Goal: Information Seeking & Learning: Learn about a topic

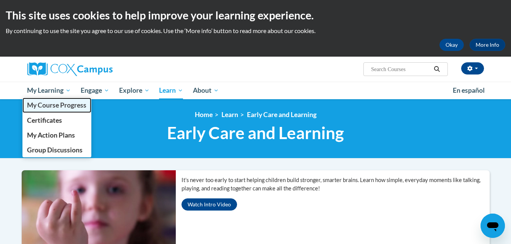
click at [44, 105] on span "My Course Progress" at bounding box center [56, 105] width 59 height 8
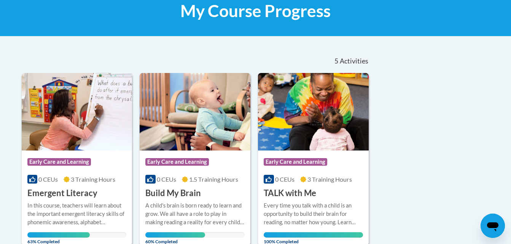
scroll to position [114, 0]
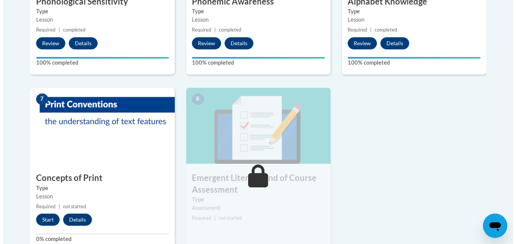
scroll to position [570, 0]
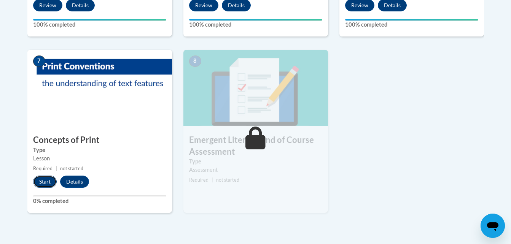
click at [43, 179] on button "Start" at bounding box center [45, 182] width 24 height 12
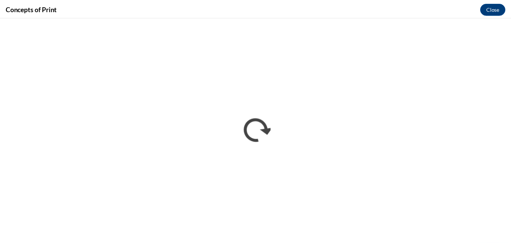
scroll to position [0, 0]
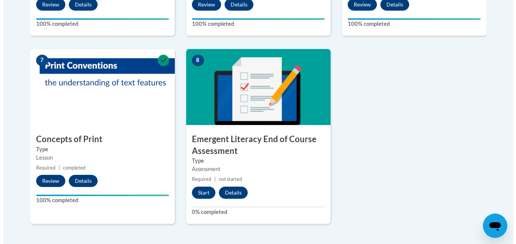
scroll to position [591, 0]
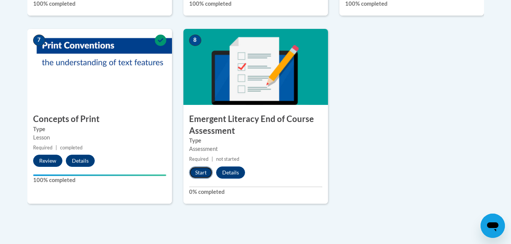
click at [205, 170] on button "Start" at bounding box center [201, 173] width 24 height 12
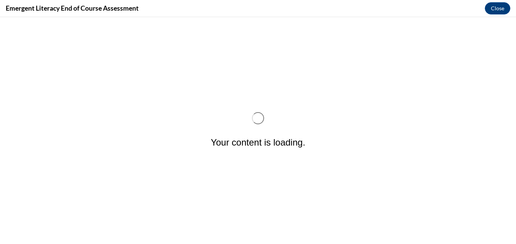
scroll to position [0, 0]
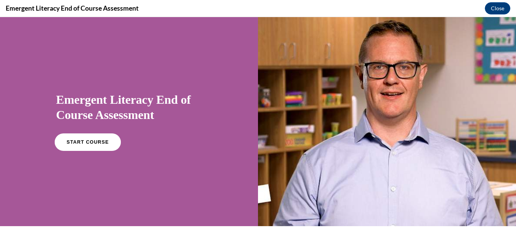
click at [75, 141] on span "START COURSE" at bounding box center [88, 143] width 42 height 6
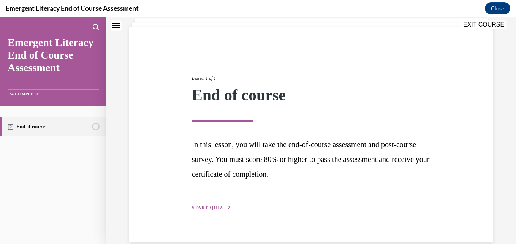
scroll to position [62, 0]
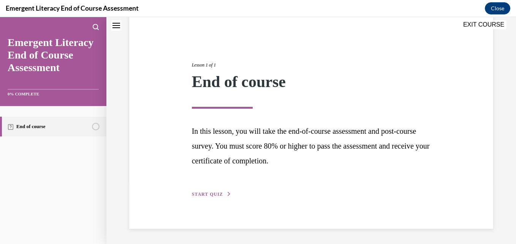
click at [215, 192] on span "START QUIZ" at bounding box center [207, 194] width 31 height 5
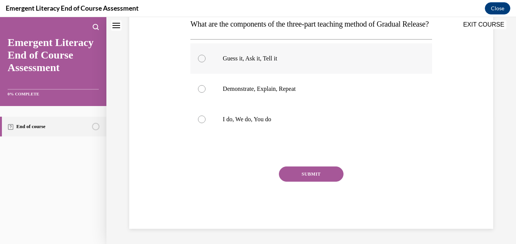
scroll to position [138, 0]
click at [237, 133] on label "I do, We do, You do" at bounding box center [312, 119] width 242 height 30
click at [206, 123] on input "I do, We do, You do" at bounding box center [202, 120] width 8 height 8
radio input "true"
click at [308, 181] on button "SUBMIT" at bounding box center [311, 174] width 65 height 15
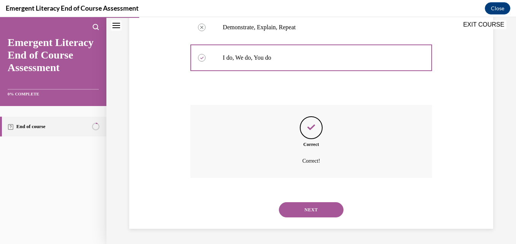
scroll to position [205, 0]
drag, startPoint x: 298, startPoint y: 211, endPoint x: 289, endPoint y: 202, distance: 12.9
click at [299, 211] on button "NEXT" at bounding box center [311, 209] width 65 height 15
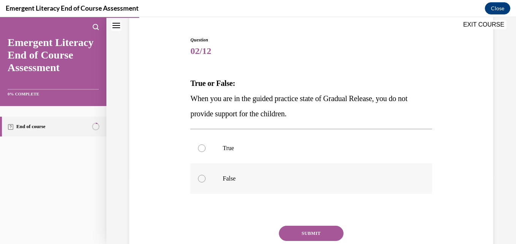
scroll to position [76, 0]
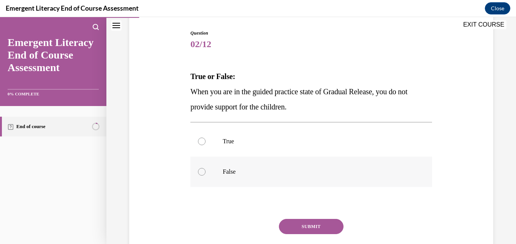
click at [223, 172] on p "False" at bounding box center [318, 172] width 190 height 8
click at [206, 172] on input "False" at bounding box center [202, 172] width 8 height 8
radio input "true"
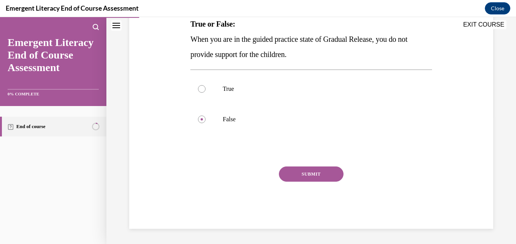
click at [324, 175] on button "SUBMIT" at bounding box center [311, 174] width 65 height 15
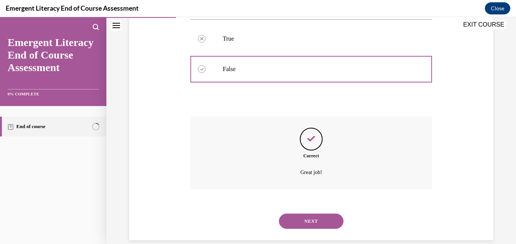
scroll to position [190, 0]
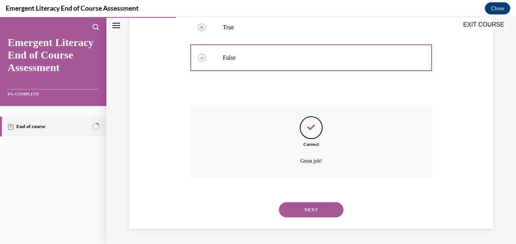
click at [303, 212] on button "NEXT" at bounding box center [311, 209] width 65 height 15
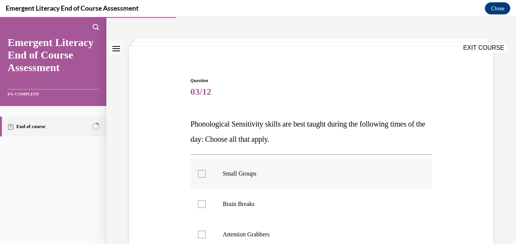
scroll to position [114, 0]
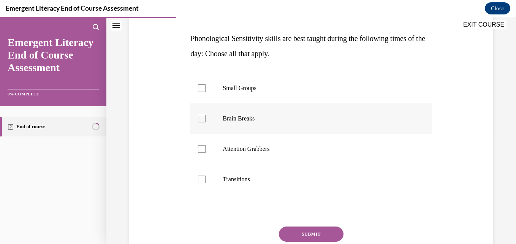
click at [239, 119] on p "Brain Breaks" at bounding box center [318, 119] width 190 height 8
click at [206, 119] on input "Brain Breaks" at bounding box center [202, 119] width 8 height 8
checkbox input "true"
click at [231, 157] on label "Attention Grabbers" at bounding box center [312, 149] width 242 height 30
click at [206, 153] on input "Attention Grabbers" at bounding box center [202, 149] width 8 height 8
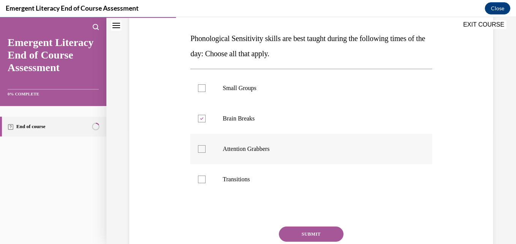
checkbox input "true"
click at [231, 186] on label "Transitions" at bounding box center [312, 179] width 242 height 30
click at [206, 183] on input "Transitions" at bounding box center [202, 180] width 8 height 8
checkbox input "true"
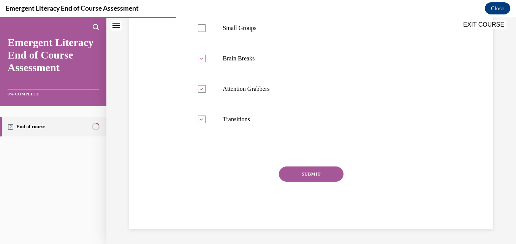
click at [305, 176] on button "SUBMIT" at bounding box center [311, 174] width 65 height 15
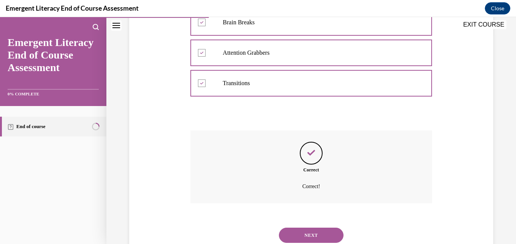
scroll to position [236, 0]
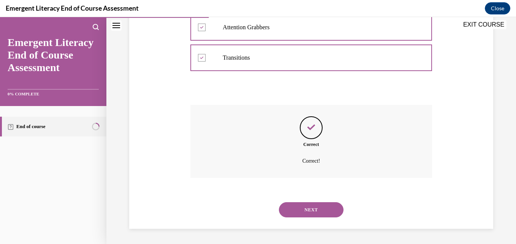
click at [303, 212] on button "NEXT" at bounding box center [311, 209] width 65 height 15
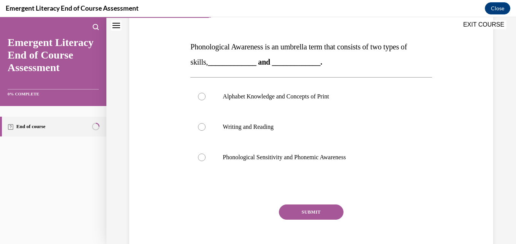
scroll to position [114, 0]
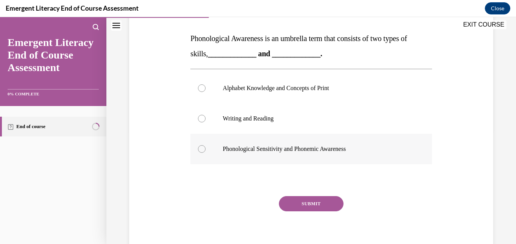
click at [266, 156] on label "Phonological Sensitivity and Phonemic Awareness" at bounding box center [312, 149] width 242 height 30
click at [206, 153] on input "Phonological Sensitivity and Phonemic Awareness" at bounding box center [202, 149] width 8 height 8
radio input "true"
click at [319, 205] on button "SUBMIT" at bounding box center [311, 203] width 65 height 15
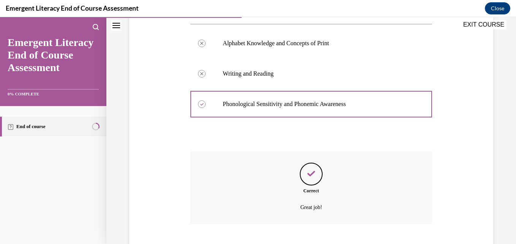
scroll to position [205, 0]
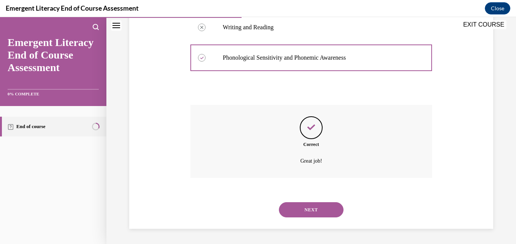
click at [305, 209] on button "NEXT" at bounding box center [311, 209] width 65 height 15
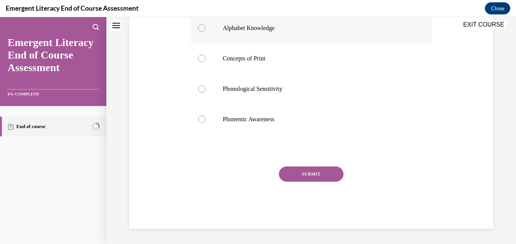
scroll to position [0, 0]
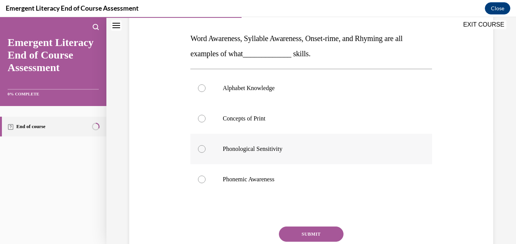
click at [262, 151] on label "Phonological Sensitivity" at bounding box center [312, 149] width 242 height 30
click at [206, 151] on input "Phonological Sensitivity" at bounding box center [202, 149] width 8 height 8
radio input "true"
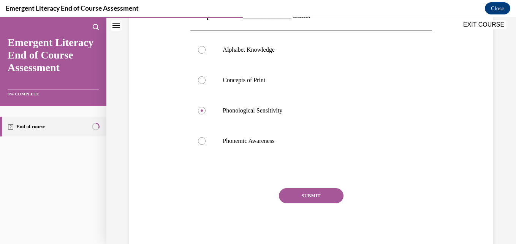
click at [310, 194] on button "SUBMIT" at bounding box center [311, 195] width 65 height 15
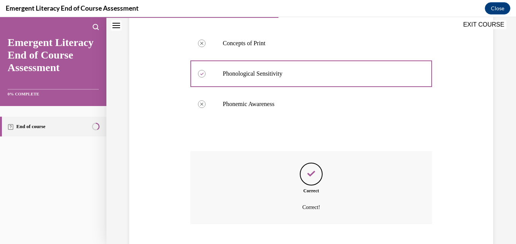
scroll to position [236, 0]
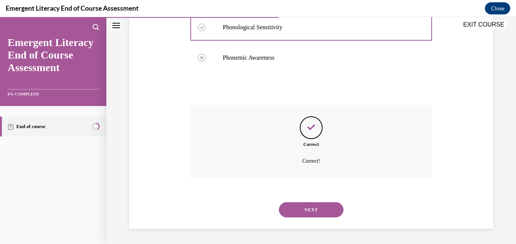
click at [309, 208] on button "NEXT" at bounding box center [311, 209] width 65 height 15
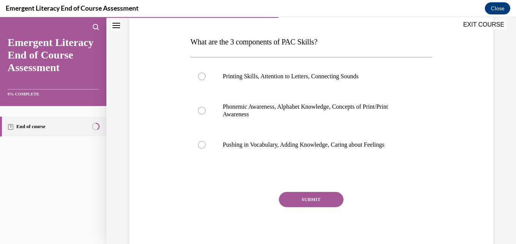
scroll to position [114, 0]
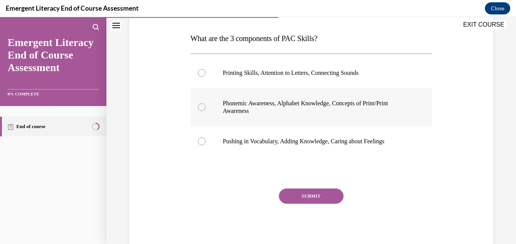
click at [268, 110] on p "Phonemic Awareness, Alphabet Knowledge, Concepts of Print/Print Awareness" at bounding box center [318, 107] width 190 height 15
click at [206, 110] on input "Phonemic Awareness, Alphabet Knowledge, Concepts of Print/Print Awareness" at bounding box center [202, 107] width 8 height 8
radio input "true"
click at [316, 203] on button "SUBMIT" at bounding box center [311, 196] width 65 height 15
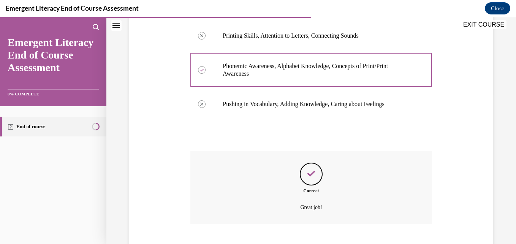
scroll to position [198, 0]
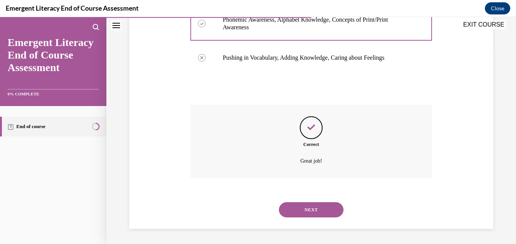
click at [302, 205] on button "NEXT" at bounding box center [311, 209] width 65 height 15
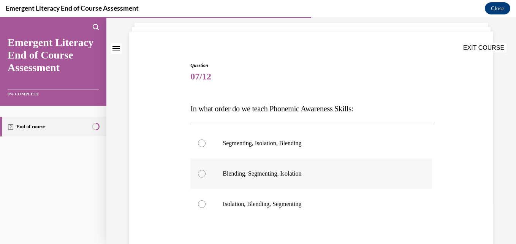
scroll to position [114, 0]
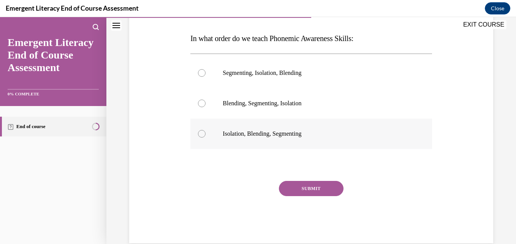
click at [253, 130] on p "Isolation, Blending, Segmenting" at bounding box center [318, 134] width 190 height 8
click at [206, 130] on input "Isolation, Blending, Segmenting" at bounding box center [202, 134] width 8 height 8
radio input "true"
click at [304, 187] on button "SUBMIT" at bounding box center [311, 188] width 65 height 15
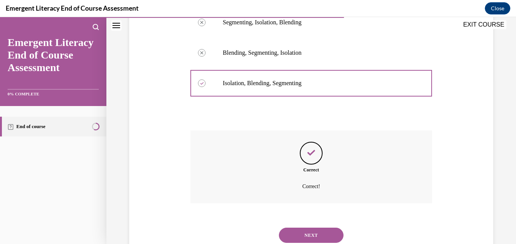
scroll to position [190, 0]
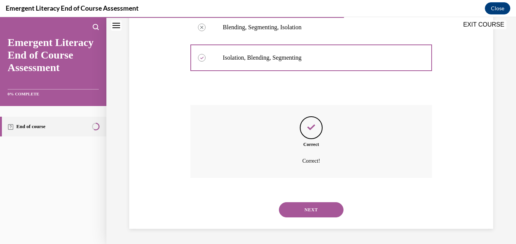
click at [303, 213] on button "NEXT" at bounding box center [311, 209] width 65 height 15
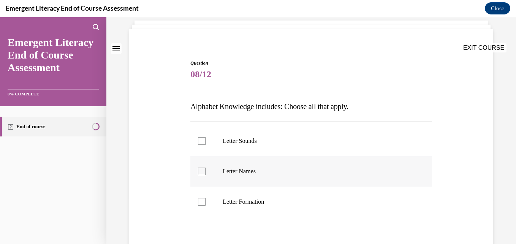
scroll to position [76, 0]
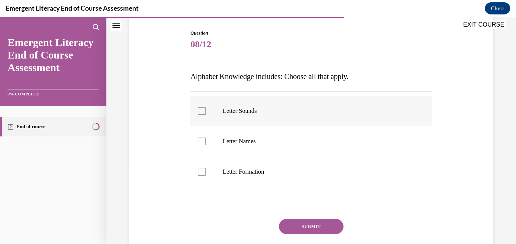
click at [224, 116] on label "Letter Sounds" at bounding box center [312, 111] width 242 height 30
click at [206, 115] on input "Letter Sounds" at bounding box center [202, 111] width 8 height 8
checkbox input "true"
click at [235, 147] on label "Letter Names" at bounding box center [312, 141] width 242 height 30
click at [206, 145] on input "Letter Names" at bounding box center [202, 142] width 8 height 8
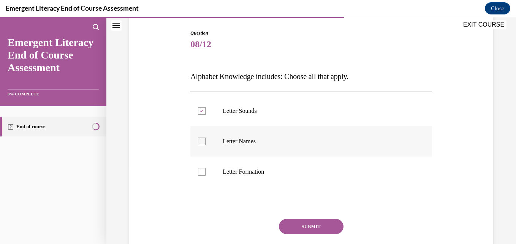
checkbox input "true"
click at [234, 172] on p "Letter Formation" at bounding box center [318, 172] width 190 height 8
click at [206, 172] on input "Letter Formation" at bounding box center [202, 172] width 8 height 8
checkbox input "true"
click at [304, 222] on button "SUBMIT" at bounding box center [311, 226] width 65 height 15
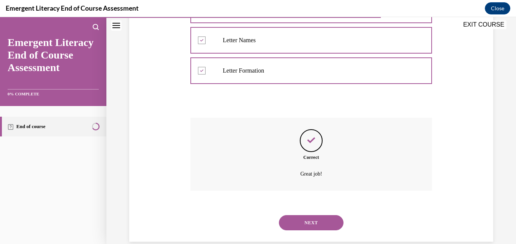
scroll to position [190, 0]
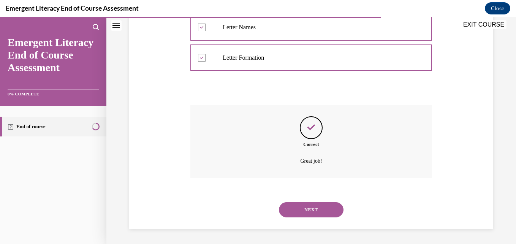
click at [299, 205] on button "NEXT" at bounding box center [311, 209] width 65 height 15
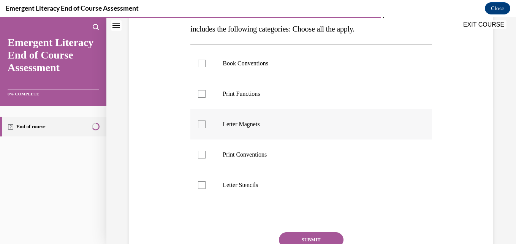
scroll to position [152, 0]
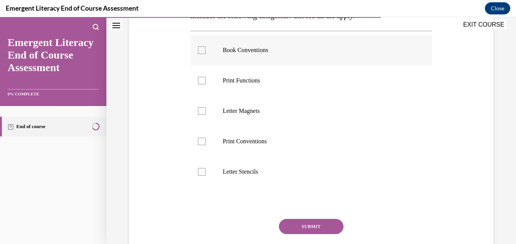
click at [253, 45] on label "Book Conventions" at bounding box center [312, 50] width 242 height 30
click at [206, 46] on input "Book Conventions" at bounding box center [202, 50] width 8 height 8
checkbox input "true"
click at [248, 99] on label "Letter Magnets" at bounding box center [312, 111] width 242 height 30
click at [206, 107] on input "Letter Magnets" at bounding box center [202, 111] width 8 height 8
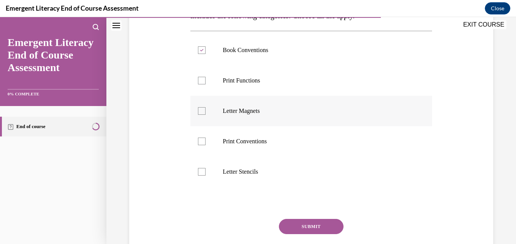
checkbox input "true"
click at [243, 141] on p "Print Conventions" at bounding box center [318, 142] width 190 height 8
click at [206, 141] on input "Print Conventions" at bounding box center [202, 142] width 8 height 8
checkbox input "true"
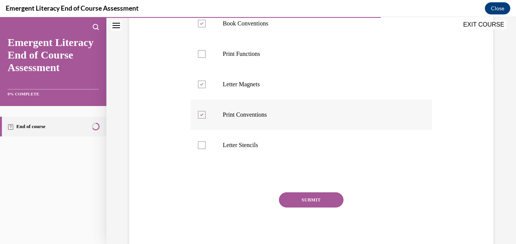
scroll to position [190, 0]
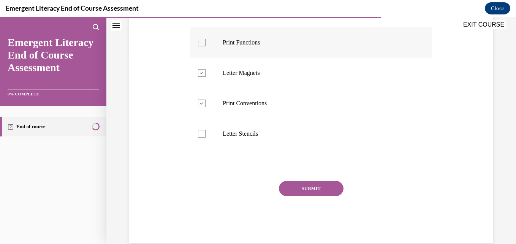
click at [257, 45] on p "Print Functions" at bounding box center [318, 43] width 190 height 8
click at [206, 45] on input "Print Functions" at bounding box center [202, 43] width 8 height 8
checkbox input "true"
drag, startPoint x: 243, startPoint y: 77, endPoint x: 244, endPoint y: 83, distance: 6.2
click at [243, 78] on label "Letter Magnets" at bounding box center [312, 73] width 242 height 30
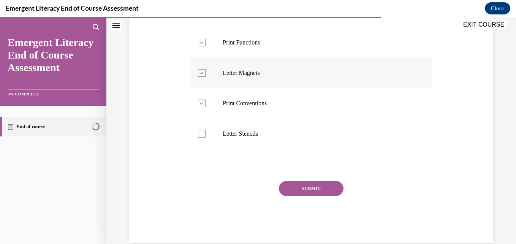
click at [206, 77] on input "Letter Magnets" at bounding box center [202, 73] width 8 height 8
checkbox input "false"
click at [304, 188] on button "SUBMIT" at bounding box center [311, 188] width 65 height 15
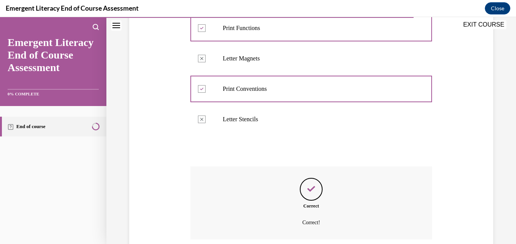
scroll to position [266, 0]
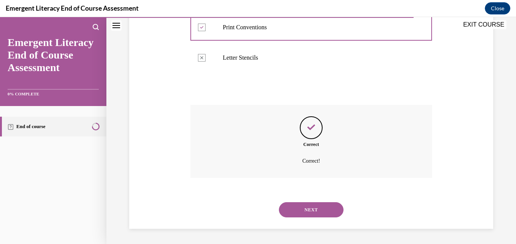
click at [303, 208] on button "NEXT" at bounding box center [311, 209] width 65 height 15
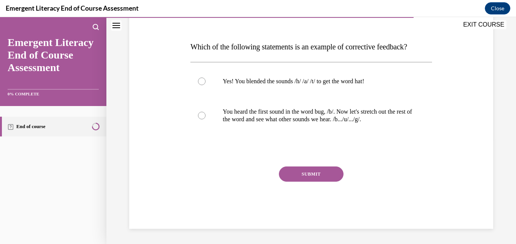
scroll to position [84, 0]
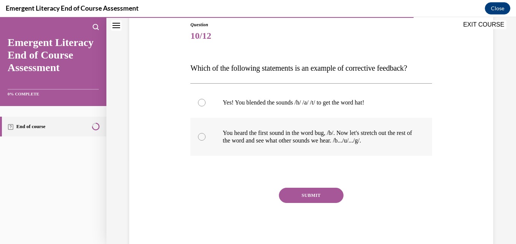
click at [245, 130] on p "You heard the first sound in the word bug, /b/. Now let's stretch out the rest …" at bounding box center [318, 136] width 190 height 15
click at [206, 133] on input "You heard the first sound in the word bug, /b/. Now let's stretch out the rest …" at bounding box center [202, 137] width 8 height 8
radio input "true"
click at [305, 197] on button "SUBMIT" at bounding box center [311, 195] width 65 height 15
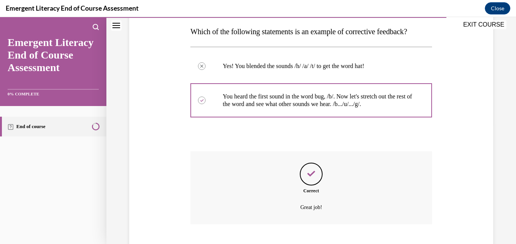
scroll to position [167, 0]
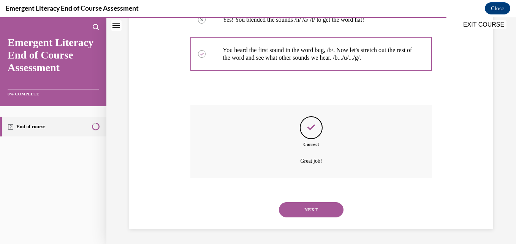
click at [307, 213] on button "NEXT" at bounding box center [311, 209] width 65 height 15
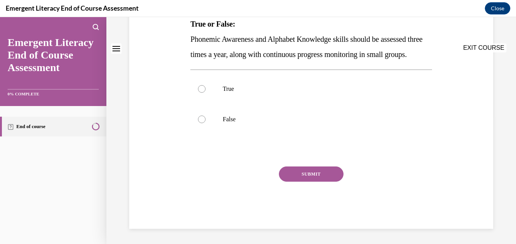
scroll to position [0, 0]
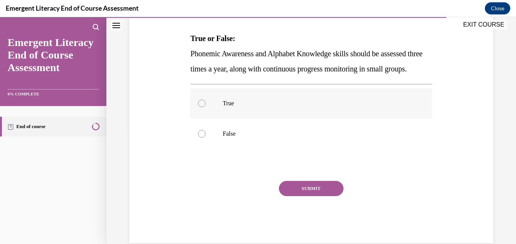
click at [267, 107] on p "True" at bounding box center [318, 104] width 190 height 8
click at [206, 107] on input "True" at bounding box center [202, 104] width 8 height 8
radio input "true"
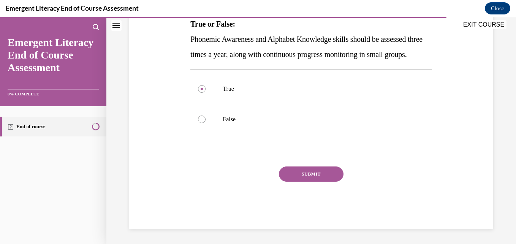
scroll to position [144, 0]
click at [305, 174] on button "SUBMIT" at bounding box center [311, 174] width 65 height 15
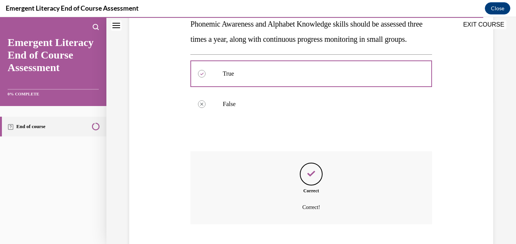
scroll to position [205, 0]
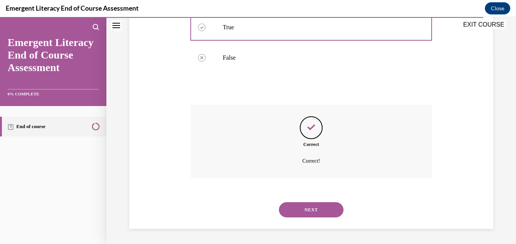
click at [288, 208] on button "NEXT" at bounding box center [311, 209] width 65 height 15
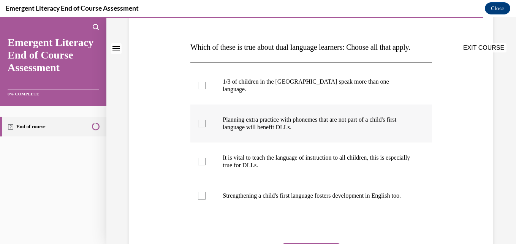
scroll to position [114, 0]
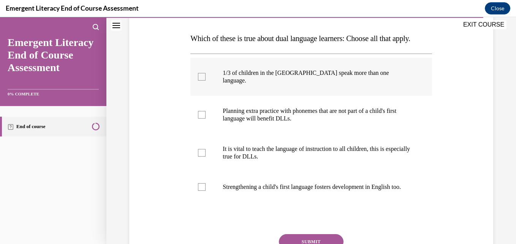
click at [211, 96] on label "1/3 of children in the US speak more than one language." at bounding box center [312, 77] width 242 height 38
click at [206, 81] on input "1/3 of children in the US speak more than one language." at bounding box center [202, 77] width 8 height 8
checkbox input "true"
click at [223, 134] on label "Planning extra practice with phonemes that are not part of a child's first lang…" at bounding box center [312, 115] width 242 height 38
click at [206, 119] on input "Planning extra practice with phonemes that are not part of a child's first lang…" at bounding box center [202, 115] width 8 height 8
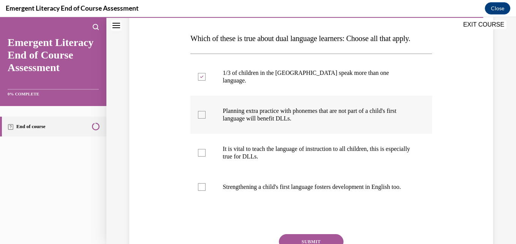
checkbox input "true"
click at [234, 172] on label "It is vital to teach the language of instruction to all children, this is espec…" at bounding box center [312, 153] width 242 height 38
click at [206, 157] on input "It is vital to teach the language of instruction to all children, this is espec…" at bounding box center [202, 153] width 8 height 8
checkbox input "true"
click at [240, 191] on p "Strengthening a child's first language fosters development in English too." at bounding box center [318, 187] width 190 height 8
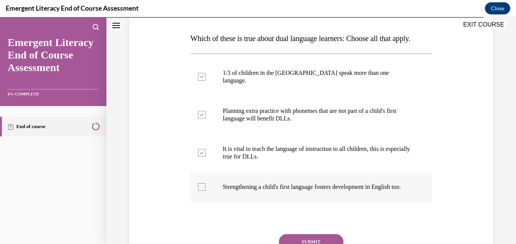
click at [206, 191] on input "Strengthening a child's first language fosters development in English too." at bounding box center [202, 187] width 8 height 8
checkbox input "true"
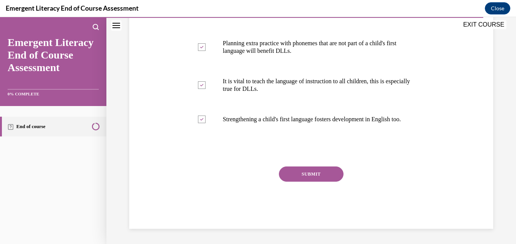
click at [305, 182] on button "SUBMIT" at bounding box center [311, 174] width 65 height 15
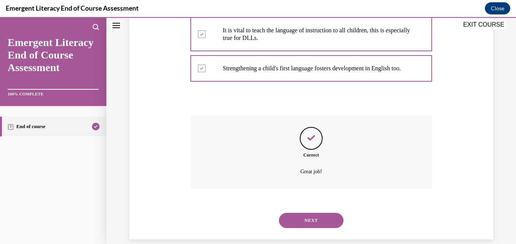
scroll to position [259, 0]
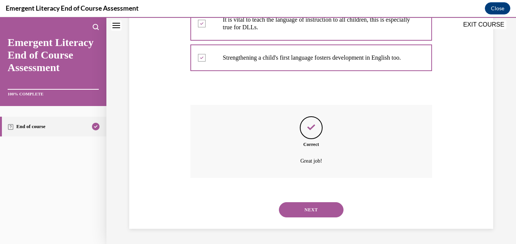
click at [303, 211] on button "NEXT" at bounding box center [311, 209] width 65 height 15
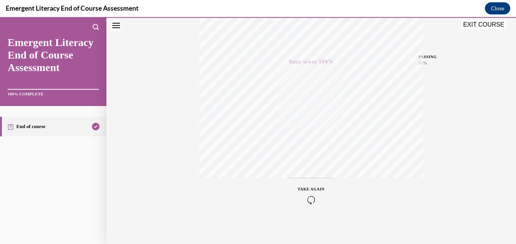
scroll to position [163, 0]
click at [487, 25] on button "EXIT COURSE" at bounding box center [484, 24] width 46 height 9
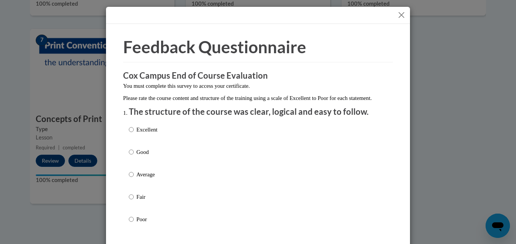
click at [130, 133] on div "Excellent Good Average Fair Poor" at bounding box center [143, 181] width 29 height 118
click at [129, 134] on input "Excellent" at bounding box center [131, 130] width 5 height 8
radio input "true"
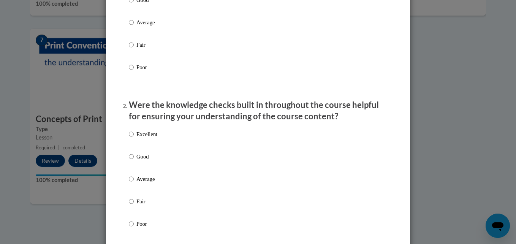
click at [137, 138] on p "Excellent" at bounding box center [147, 134] width 21 height 8
click at [134, 138] on input "Excellent" at bounding box center [131, 134] width 5 height 8
radio input "true"
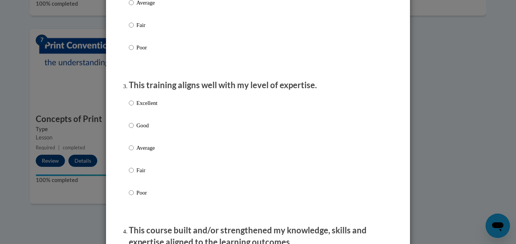
scroll to position [342, 0]
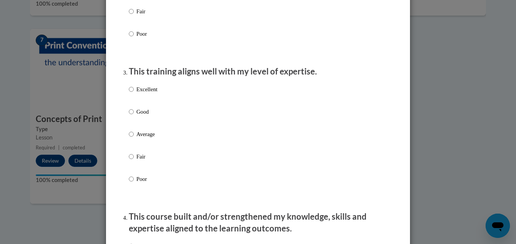
click at [151, 92] on div "Excellent Good Average Fair Poor" at bounding box center [143, 140] width 29 height 118
click at [149, 94] on p "Excellent" at bounding box center [147, 89] width 21 height 8
click at [134, 94] on input "Excellent" at bounding box center [131, 89] width 5 height 8
radio input "true"
click at [149, 94] on p "Excellent" at bounding box center [147, 89] width 21 height 8
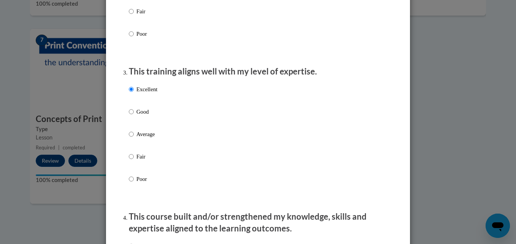
click at [134, 94] on input "Excellent" at bounding box center [131, 89] width 5 height 8
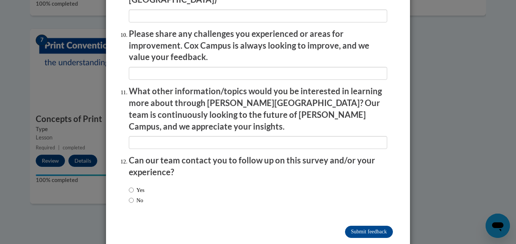
scroll to position [1336, 0]
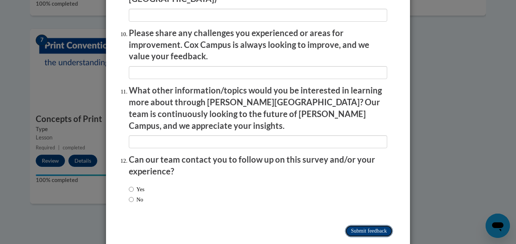
click at [364, 225] on input "Submit feedback" at bounding box center [369, 231] width 48 height 12
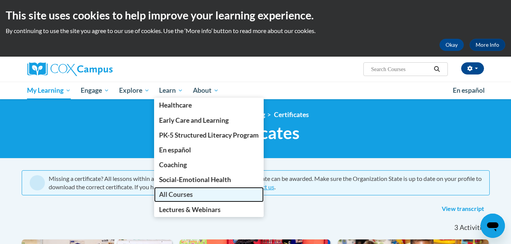
click at [180, 194] on span "All Courses" at bounding box center [176, 195] width 34 height 8
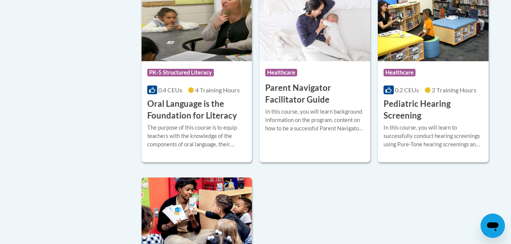
scroll to position [1635, 0]
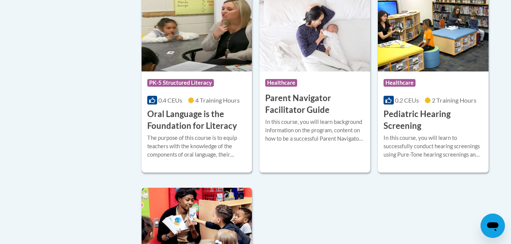
click at [205, 130] on h3 "Oral Language is the Foundation for Literacy" at bounding box center [196, 120] width 99 height 24
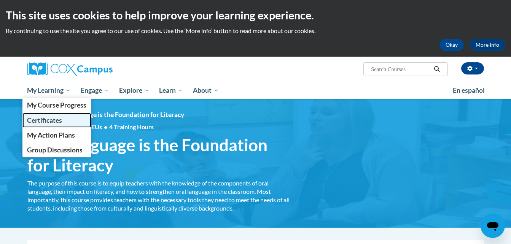
click at [48, 119] on span "Certificates" at bounding box center [44, 120] width 35 height 8
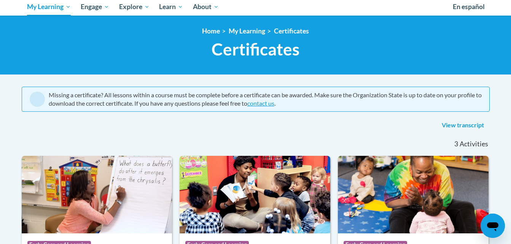
scroll to position [76, 0]
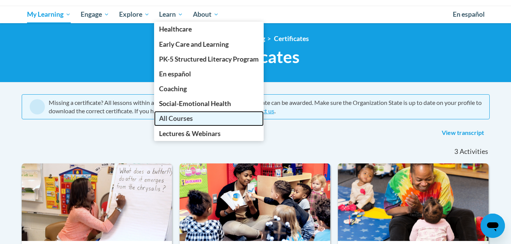
click at [174, 117] on span "All Courses" at bounding box center [176, 118] width 34 height 8
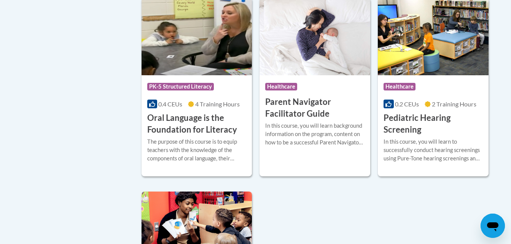
scroll to position [1635, 0]
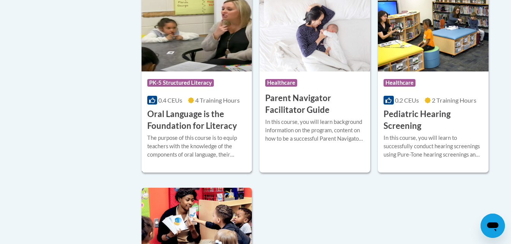
click at [186, 132] on h3 "Oral Language is the Foundation for Literacy" at bounding box center [196, 120] width 99 height 24
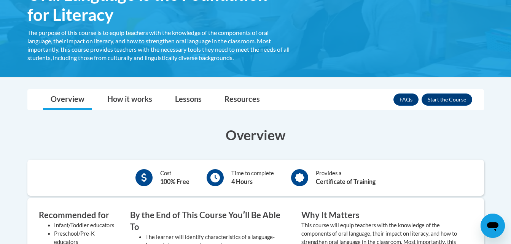
scroll to position [152, 0]
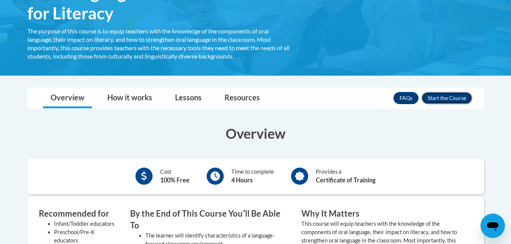
click at [453, 96] on button "Enroll" at bounding box center [446, 98] width 51 height 12
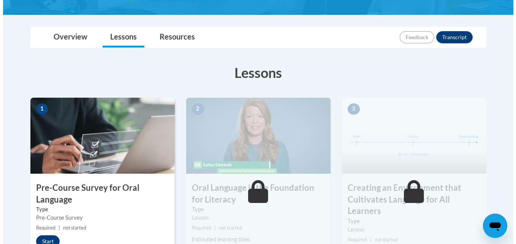
scroll to position [228, 0]
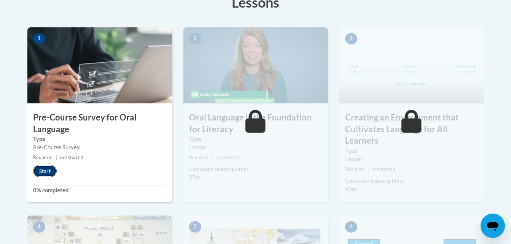
click at [45, 168] on button "Start" at bounding box center [45, 171] width 24 height 12
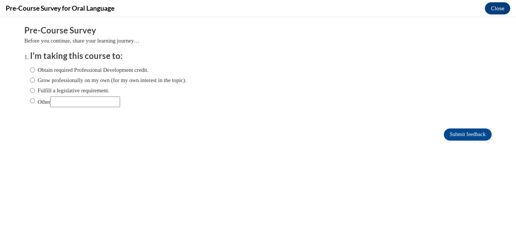
scroll to position [0, 0]
click at [33, 71] on label "Obtain required Professional Development credit." at bounding box center [89, 70] width 119 height 8
click at [33, 71] on input "Obtain required Professional Development credit." at bounding box center [32, 70] width 5 height 8
radio input "true"
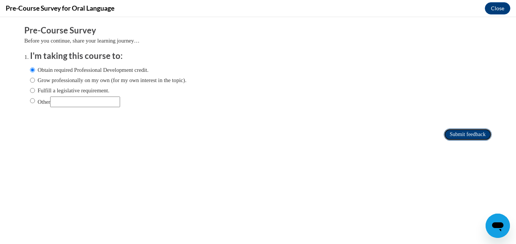
click at [458, 132] on input "Submit feedback" at bounding box center [468, 135] width 48 height 12
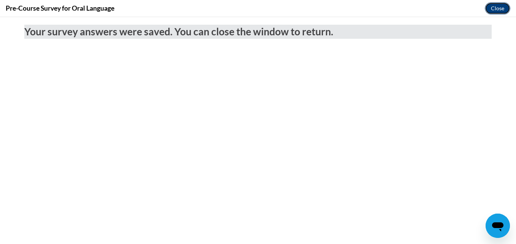
click at [496, 8] on button "Close" at bounding box center [497, 8] width 25 height 12
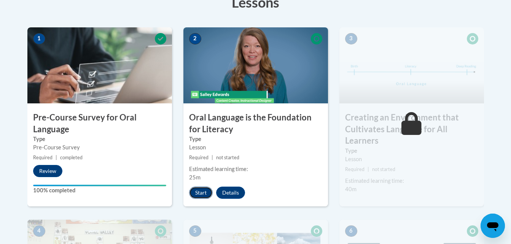
click at [201, 191] on button "Start" at bounding box center [201, 193] width 24 height 12
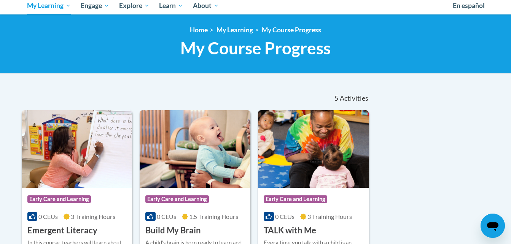
scroll to position [84, 0]
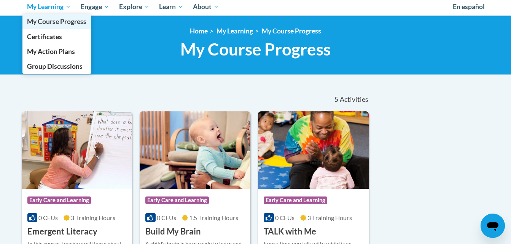
click at [56, 15] on link "My Course Progress" at bounding box center [56, 21] width 69 height 15
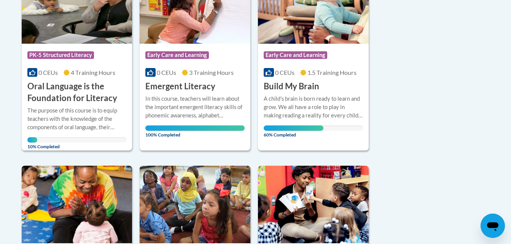
scroll to position [228, 0]
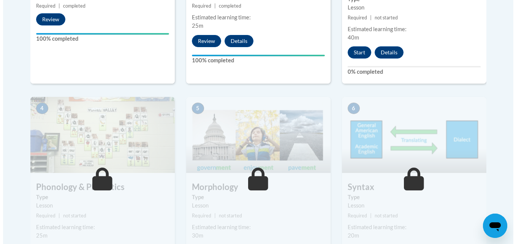
scroll to position [380, 0]
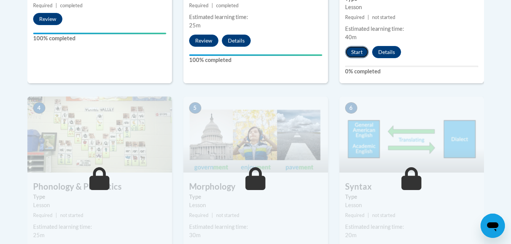
click at [356, 49] on button "Start" at bounding box center [357, 52] width 24 height 12
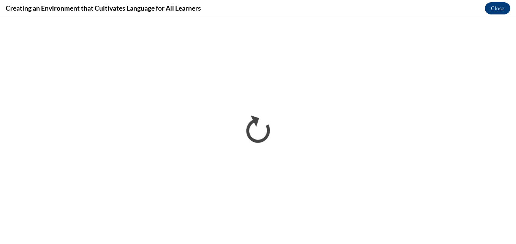
scroll to position [0, 0]
click at [483, 19] on iframe "</div></body> </html>" at bounding box center [258, 130] width 516 height 227
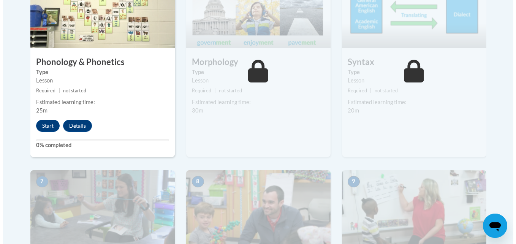
scroll to position [509, 0]
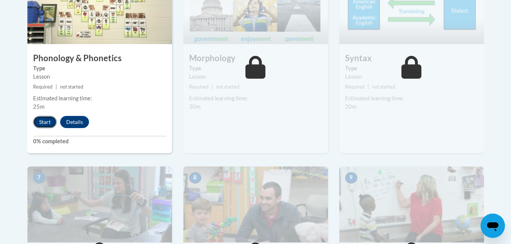
click at [43, 126] on button "Start" at bounding box center [45, 122] width 24 height 12
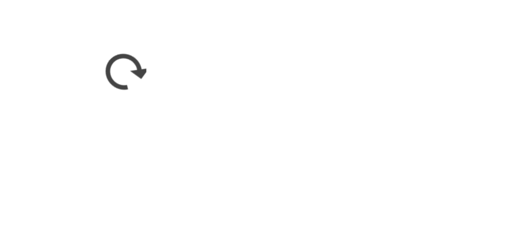
scroll to position [507, 0]
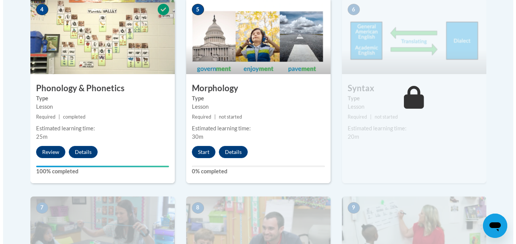
scroll to position [489, 0]
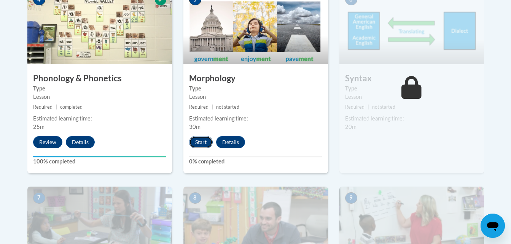
click at [200, 142] on button "Start" at bounding box center [201, 142] width 24 height 12
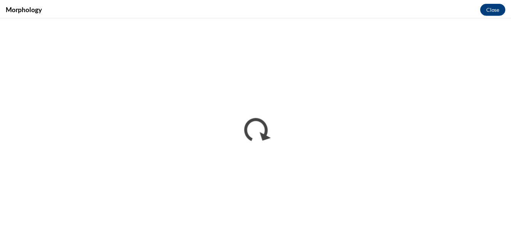
scroll to position [0, 0]
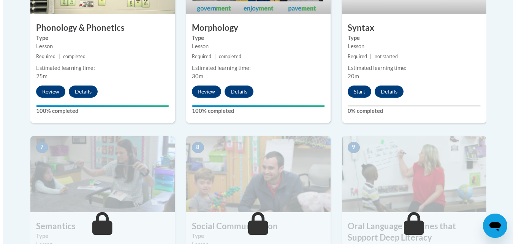
scroll to position [564, 0]
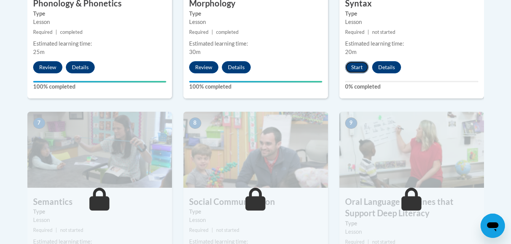
click at [355, 68] on button "Start" at bounding box center [357, 67] width 24 height 12
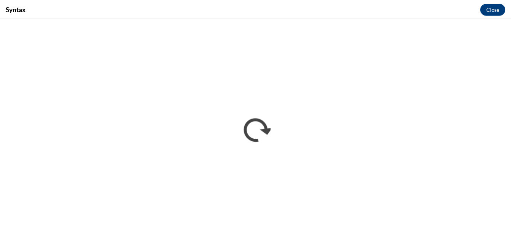
scroll to position [0, 0]
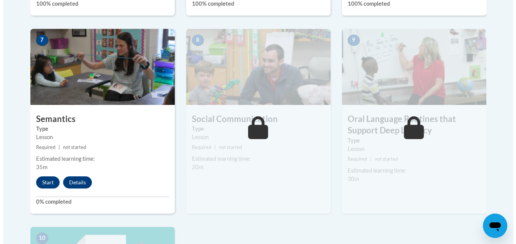
scroll to position [685, 0]
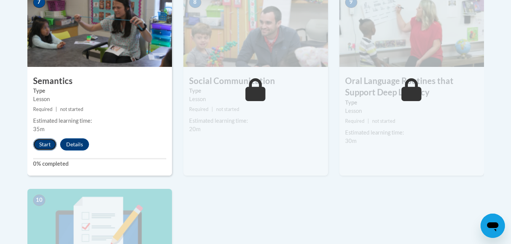
click at [40, 140] on button "Start" at bounding box center [45, 144] width 24 height 12
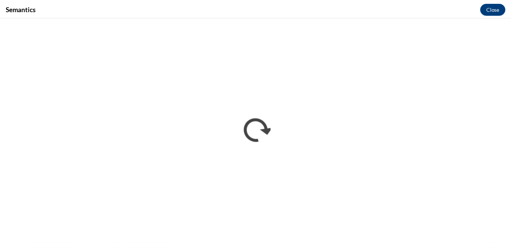
scroll to position [0, 0]
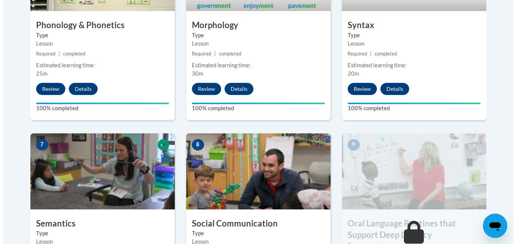
scroll to position [673, 0]
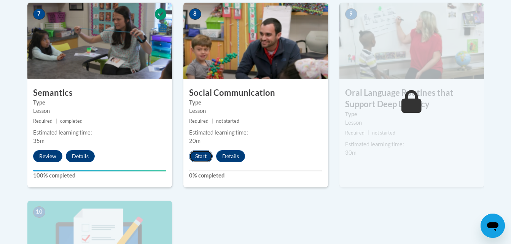
click at [198, 153] on button "Start" at bounding box center [201, 156] width 24 height 12
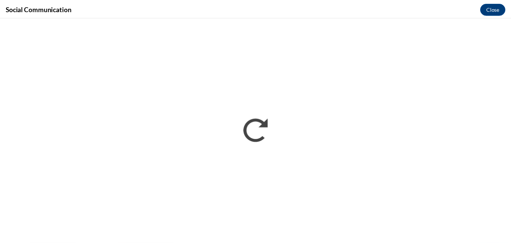
scroll to position [0, 0]
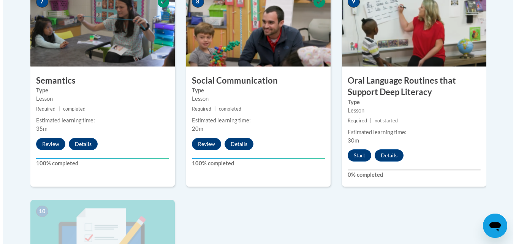
scroll to position [761, 0]
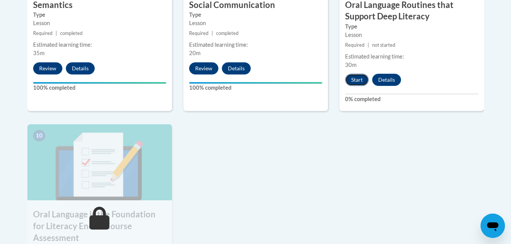
click at [354, 80] on button "Start" at bounding box center [357, 80] width 24 height 12
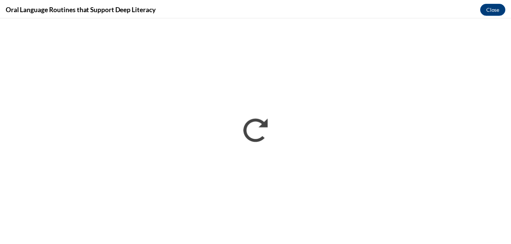
scroll to position [0, 0]
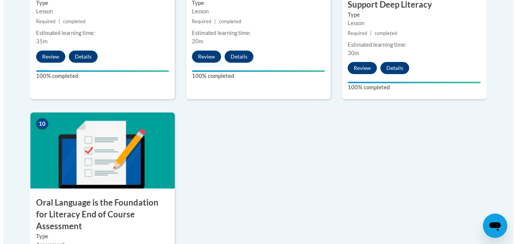
scroll to position [869, 0]
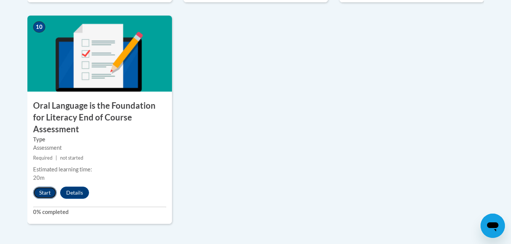
click at [43, 187] on button "Start" at bounding box center [45, 193] width 24 height 12
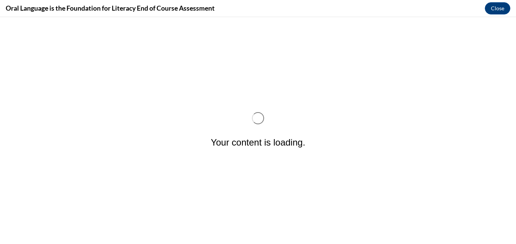
scroll to position [0, 0]
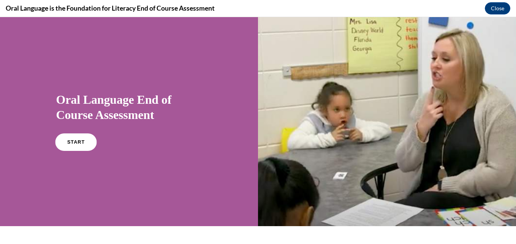
click at [77, 138] on link "START" at bounding box center [75, 141] width 41 height 17
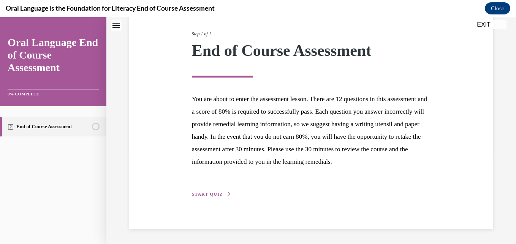
scroll to position [105, 0]
click at [215, 195] on span "START QUIZ" at bounding box center [207, 194] width 31 height 5
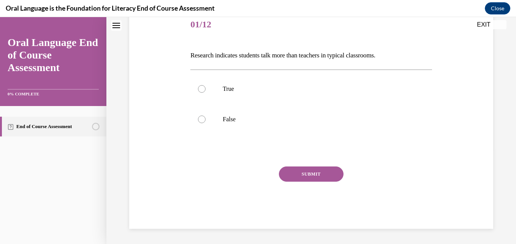
scroll to position [84, 0]
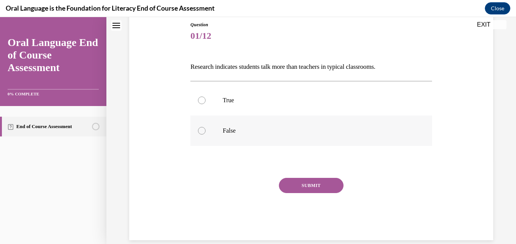
click at [226, 136] on label "False" at bounding box center [312, 131] width 242 height 30
click at [206, 135] on input "False" at bounding box center [202, 131] width 8 height 8
radio input "true"
click at [319, 186] on button "SUBMIT" at bounding box center [311, 185] width 65 height 15
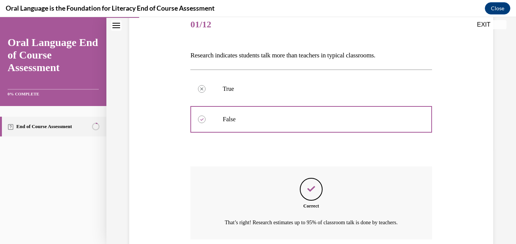
scroll to position [167, 0]
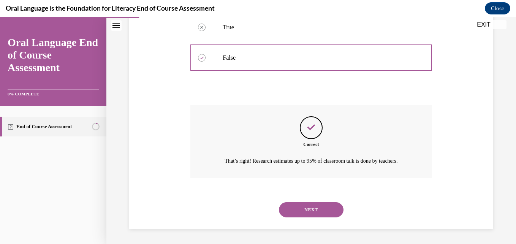
click at [317, 209] on button "NEXT" at bounding box center [311, 209] width 65 height 15
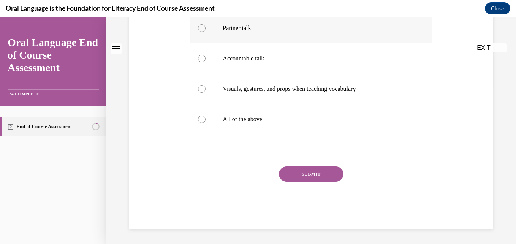
scroll to position [0, 0]
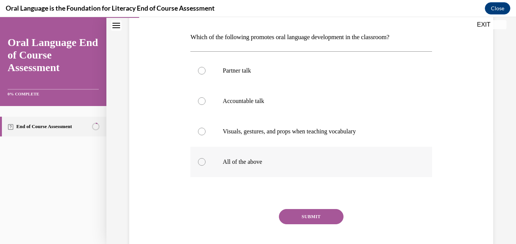
click at [251, 167] on label "All of the above" at bounding box center [312, 162] width 242 height 30
click at [206, 166] on input "All of the above" at bounding box center [202, 162] width 8 height 8
radio input "true"
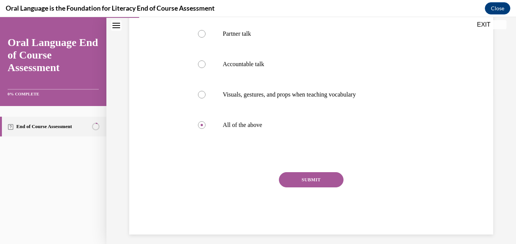
click at [315, 181] on button "SUBMIT" at bounding box center [311, 179] width 65 height 15
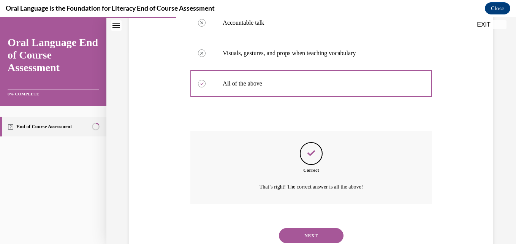
scroll to position [218, 0]
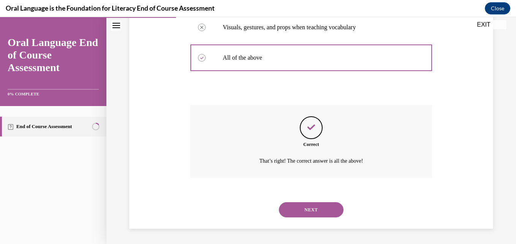
click at [308, 211] on button "NEXT" at bounding box center [311, 209] width 65 height 15
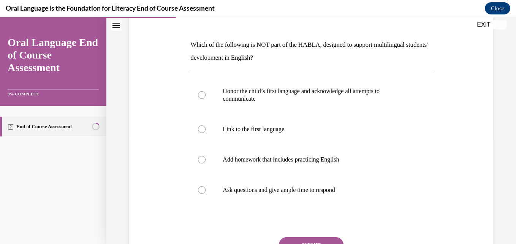
scroll to position [114, 0]
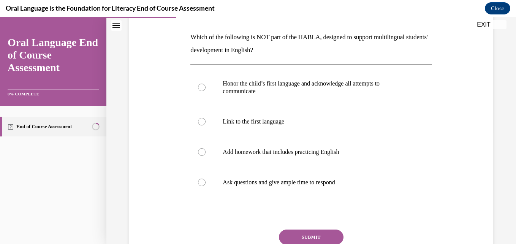
drag, startPoint x: 273, startPoint y: 160, endPoint x: 318, endPoint y: 221, distance: 76.1
click at [272, 160] on label "Add homework that includes practicing English" at bounding box center [312, 152] width 242 height 30
click at [206, 156] on input "Add homework that includes practicing English" at bounding box center [202, 152] width 8 height 8
radio input "true"
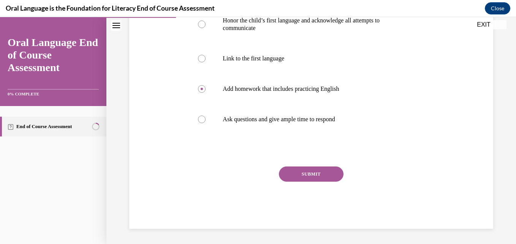
click at [300, 179] on button "SUBMIT" at bounding box center [311, 174] width 65 height 15
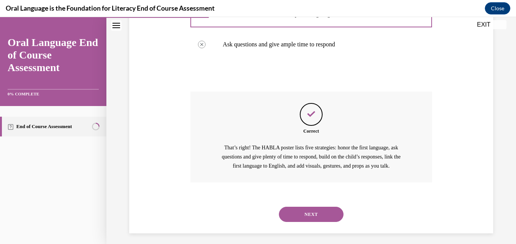
scroll to position [257, 0]
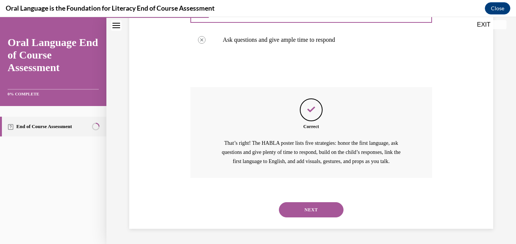
click at [304, 215] on button "NEXT" at bounding box center [311, 209] width 65 height 15
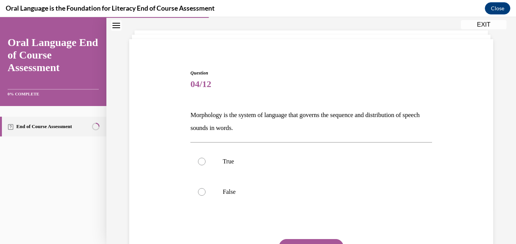
scroll to position [76, 0]
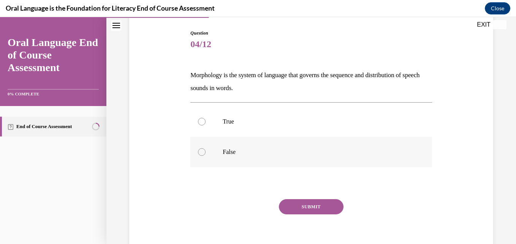
click at [250, 156] on label "False" at bounding box center [312, 152] width 242 height 30
click at [206, 156] on input "False" at bounding box center [202, 152] width 8 height 8
radio input "true"
click at [306, 203] on button "SUBMIT" at bounding box center [311, 206] width 65 height 15
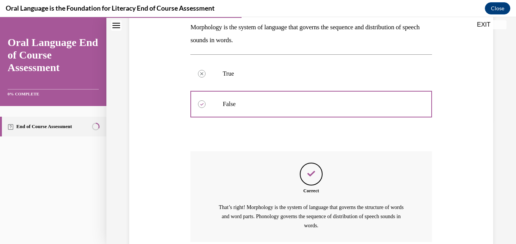
scroll to position [188, 0]
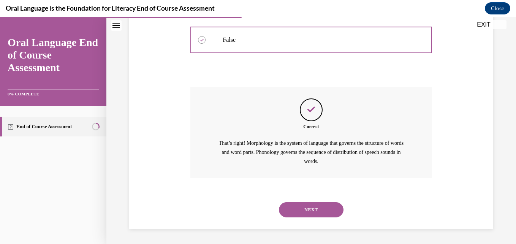
click at [308, 211] on button "NEXT" at bounding box center [311, 209] width 65 height 15
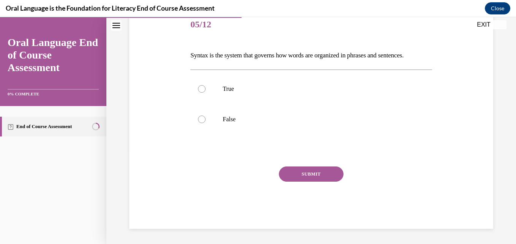
scroll to position [84, 0]
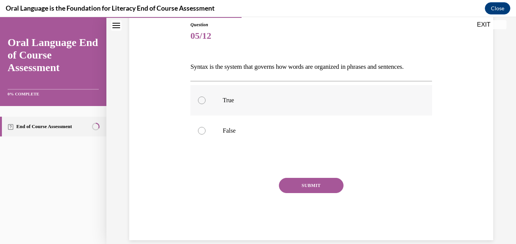
click at [250, 95] on label "True" at bounding box center [312, 100] width 242 height 30
click at [206, 97] on input "True" at bounding box center [202, 101] width 8 height 8
radio input "true"
click at [320, 183] on button "SUBMIT" at bounding box center [311, 185] width 65 height 15
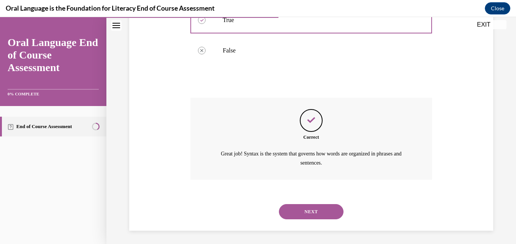
scroll to position [167, 0]
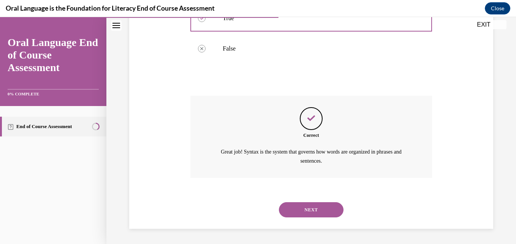
click at [299, 211] on button "NEXT" at bounding box center [311, 209] width 65 height 15
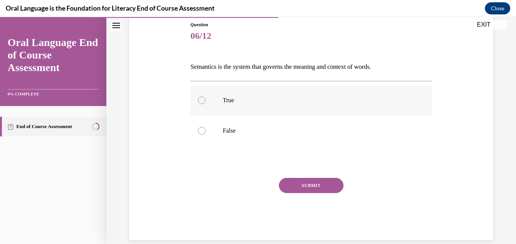
click at [234, 101] on p "True" at bounding box center [318, 101] width 190 height 8
click at [206, 101] on input "True" at bounding box center [202, 101] width 8 height 8
radio input "true"
click at [305, 181] on button "SUBMIT" at bounding box center [311, 185] width 65 height 15
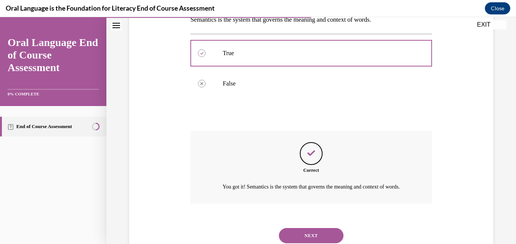
scroll to position [167, 0]
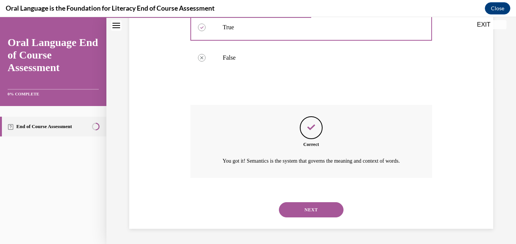
click at [301, 203] on button "NEXT" at bounding box center [311, 209] width 65 height 15
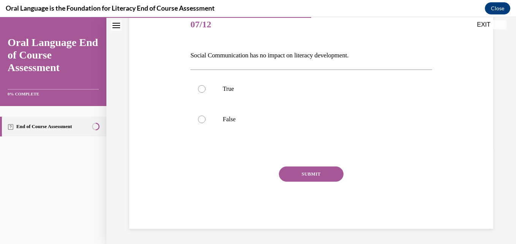
scroll to position [84, 0]
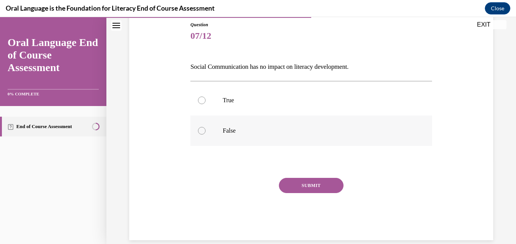
click at [230, 125] on label "False" at bounding box center [312, 131] width 242 height 30
click at [206, 127] on input "False" at bounding box center [202, 131] width 8 height 8
radio input "true"
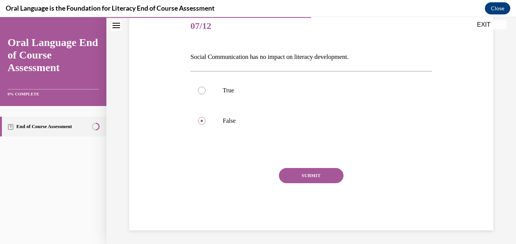
scroll to position [96, 0]
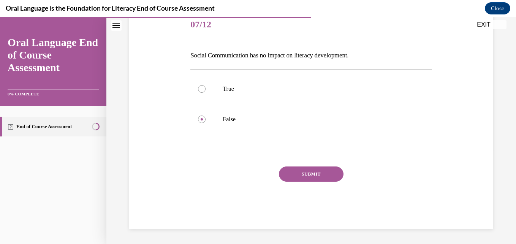
click at [313, 171] on button "SUBMIT" at bounding box center [311, 174] width 65 height 15
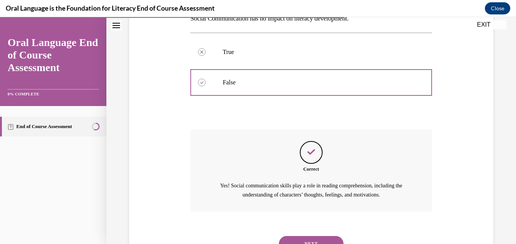
scroll to position [167, 0]
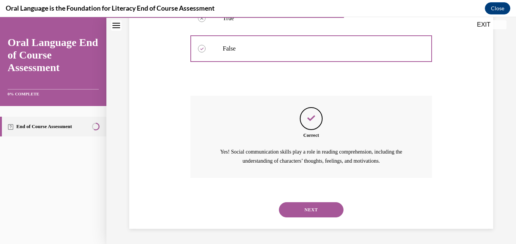
click at [307, 209] on button "NEXT" at bounding box center [311, 209] width 65 height 15
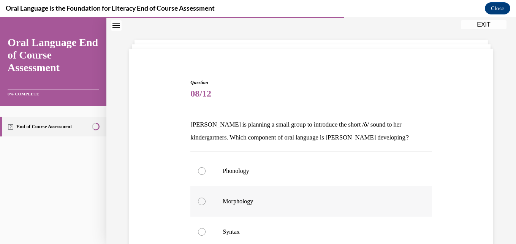
scroll to position [38, 0]
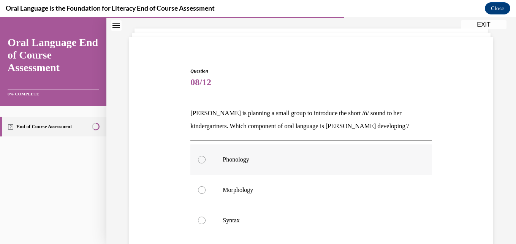
click at [246, 161] on p "Phonology" at bounding box center [318, 160] width 190 height 8
click at [206, 161] on input "Phonology" at bounding box center [202, 160] width 8 height 8
radio input "true"
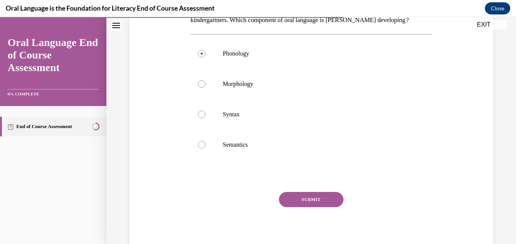
scroll to position [152, 0]
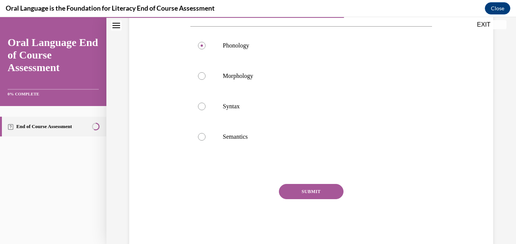
click at [305, 189] on button "SUBMIT" at bounding box center [311, 191] width 65 height 15
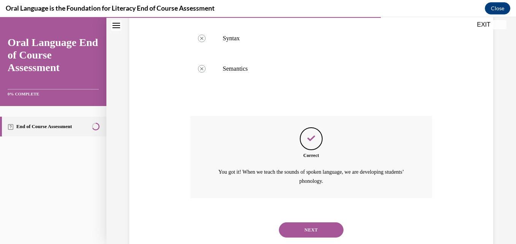
scroll to position [240, 0]
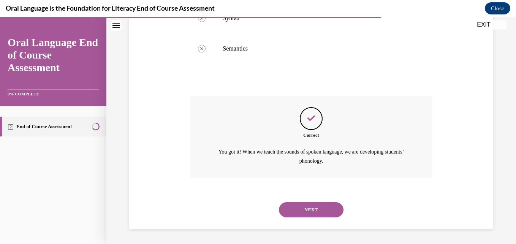
click at [300, 215] on button "NEXT" at bounding box center [311, 209] width 65 height 15
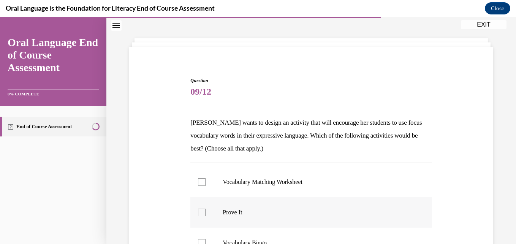
scroll to position [76, 0]
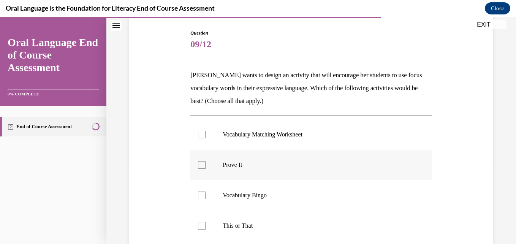
click at [248, 169] on label "Prove It" at bounding box center [312, 165] width 242 height 30
click at [206, 169] on input "Prove It" at bounding box center [202, 165] width 8 height 8
checkbox input "true"
click at [254, 222] on label "This or That" at bounding box center [312, 226] width 242 height 30
click at [206, 222] on input "This or That" at bounding box center [202, 226] width 8 height 8
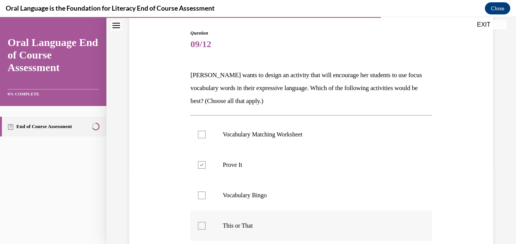
checkbox input "true"
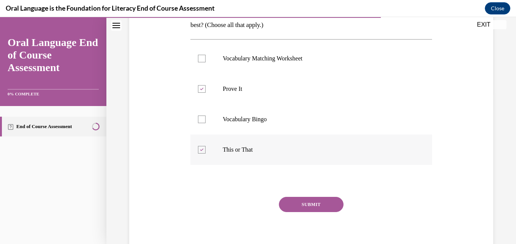
scroll to position [183, 0]
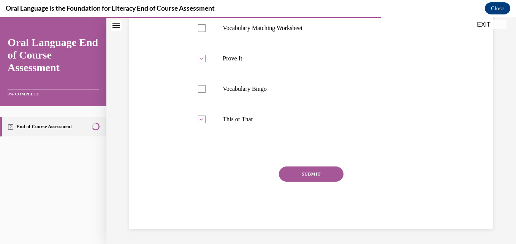
click at [305, 183] on div "SUBMIT" at bounding box center [312, 186] width 242 height 38
click at [304, 174] on button "SUBMIT" at bounding box center [311, 174] width 65 height 15
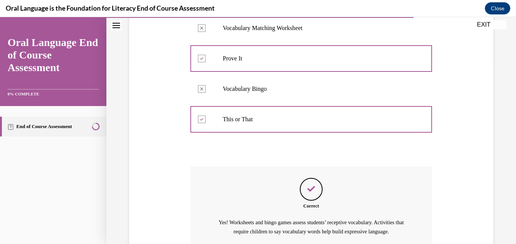
scroll to position [262, 0]
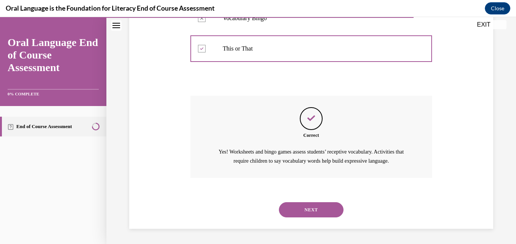
click at [311, 212] on button "NEXT" at bounding box center [311, 209] width 65 height 15
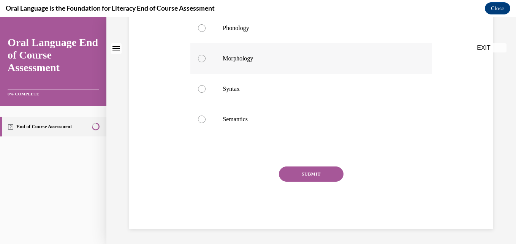
scroll to position [0, 0]
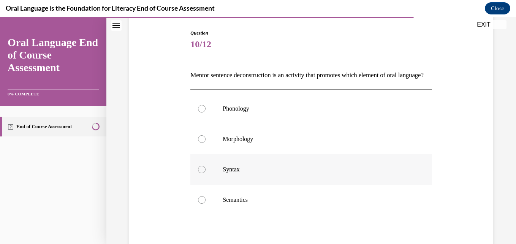
click at [249, 173] on p "Syntax" at bounding box center [318, 170] width 190 height 8
click at [206, 173] on input "Syntax" at bounding box center [202, 170] width 8 height 8
radio input "true"
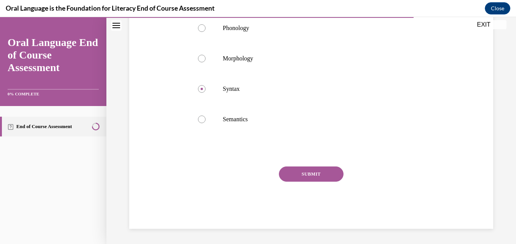
click at [311, 180] on button "SUBMIT" at bounding box center [311, 174] width 65 height 15
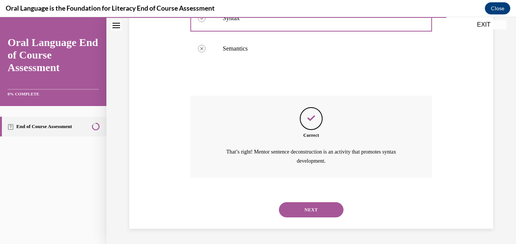
scroll to position [240, 0]
click at [325, 214] on button "NEXT" at bounding box center [311, 209] width 65 height 15
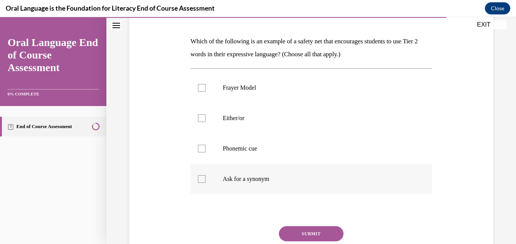
scroll to position [114, 0]
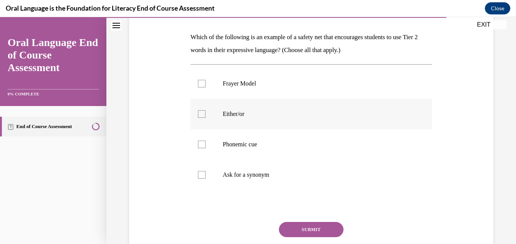
click at [251, 117] on p "Either/or" at bounding box center [318, 114] width 190 height 8
click at [206, 117] on input "Either/or" at bounding box center [202, 114] width 8 height 8
checkbox input "true"
click at [251, 154] on label "Phonemic cue" at bounding box center [312, 144] width 242 height 30
click at [206, 148] on input "Phonemic cue" at bounding box center [202, 145] width 8 height 8
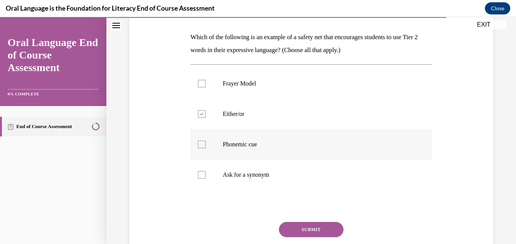
checkbox input "true"
click at [247, 180] on label "Ask for a synonym" at bounding box center [312, 175] width 242 height 30
click at [206, 179] on input "Ask for a synonym" at bounding box center [202, 175] width 8 height 8
checkbox input "true"
click at [308, 230] on button "SUBMIT" at bounding box center [311, 229] width 65 height 15
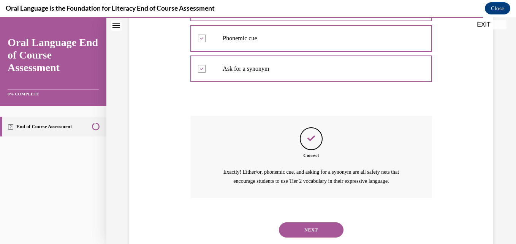
scroll to position [240, 0]
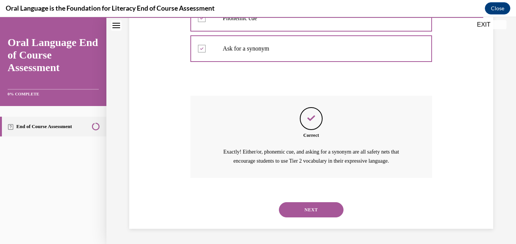
click at [307, 209] on button "NEXT" at bounding box center [311, 209] width 65 height 15
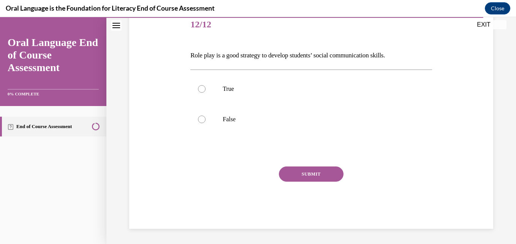
scroll to position [84, 0]
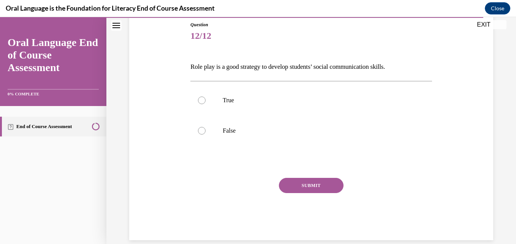
click at [215, 83] on div "True False" at bounding box center [312, 115] width 242 height 69
click at [221, 99] on label "True" at bounding box center [312, 100] width 242 height 30
click at [206, 99] on input "True" at bounding box center [202, 101] width 8 height 8
radio input "true"
click at [309, 185] on button "SUBMIT" at bounding box center [311, 185] width 65 height 15
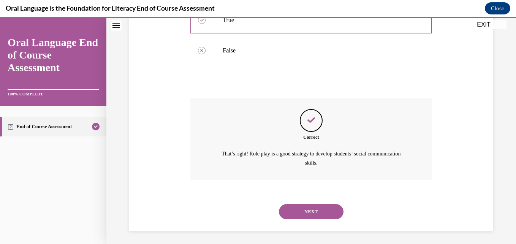
scroll to position [167, 0]
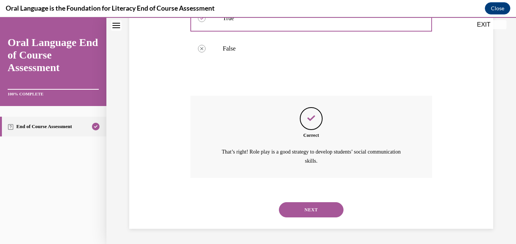
click at [308, 211] on button "NEXT" at bounding box center [311, 209] width 65 height 15
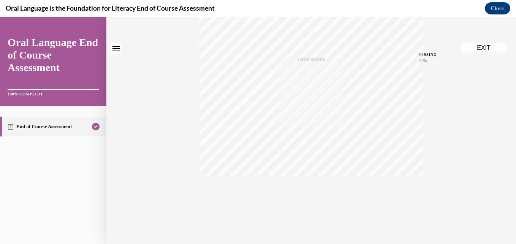
scroll to position [0, 0]
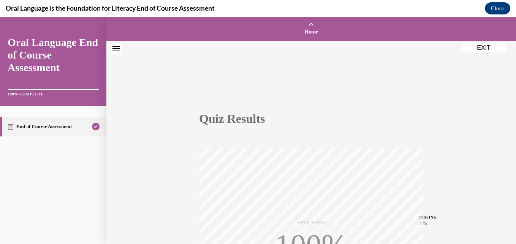
click at [479, 51] on button "EXIT" at bounding box center [484, 47] width 46 height 9
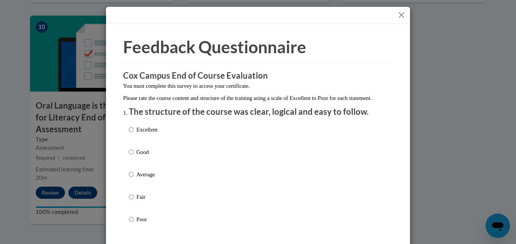
click at [144, 143] on label "Excellent" at bounding box center [143, 136] width 29 height 21
click at [134, 134] on input "Excellent" at bounding box center [131, 130] width 5 height 8
radio input "true"
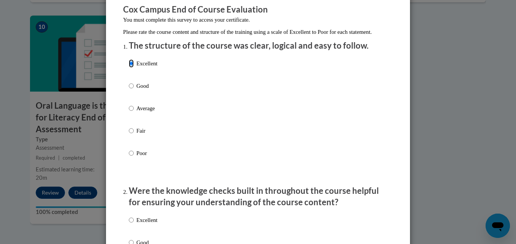
scroll to position [152, 0]
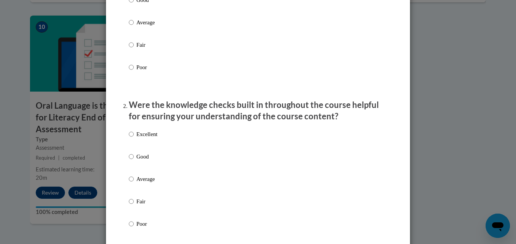
click at [164, 143] on div "Excellent Good Average Fair Poor" at bounding box center [258, 188] width 259 height 124
click at [151, 138] on p "Excellent" at bounding box center [147, 134] width 21 height 8
click at [134, 138] on input "Excellent" at bounding box center [131, 134] width 5 height 8
radio input "true"
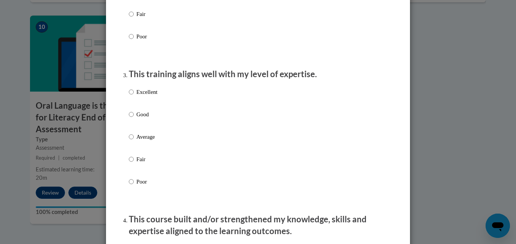
scroll to position [342, 0]
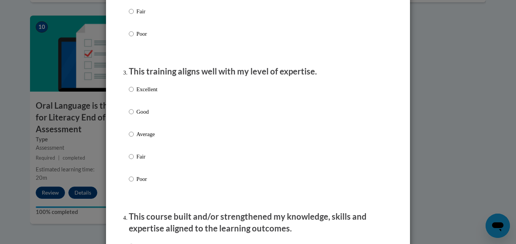
click at [144, 91] on div "Excellent Good Average Fair Poor" at bounding box center [143, 140] width 29 height 118
click at [131, 98] on label "Excellent" at bounding box center [143, 95] width 29 height 21
click at [131, 94] on input "Excellent" at bounding box center [131, 89] width 5 height 8
radio input "true"
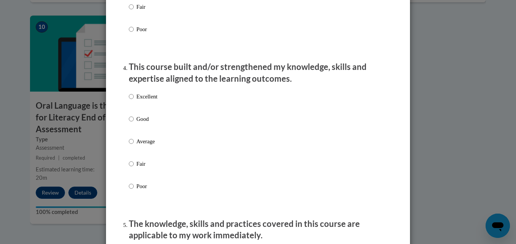
scroll to position [494, 0]
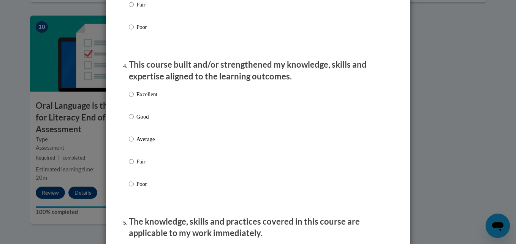
click at [141, 107] on label "Excellent" at bounding box center [143, 100] width 29 height 21
click at [134, 99] on input "Excellent" at bounding box center [131, 94] width 5 height 8
radio input "true"
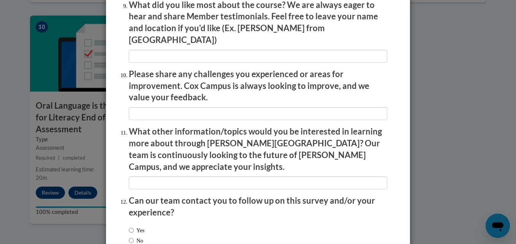
scroll to position [1336, 0]
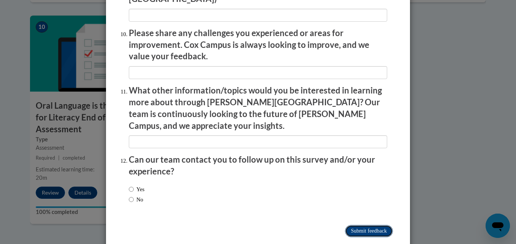
click at [348, 225] on input "Submit feedback" at bounding box center [369, 231] width 48 height 12
